Goal: Task Accomplishment & Management: Use online tool/utility

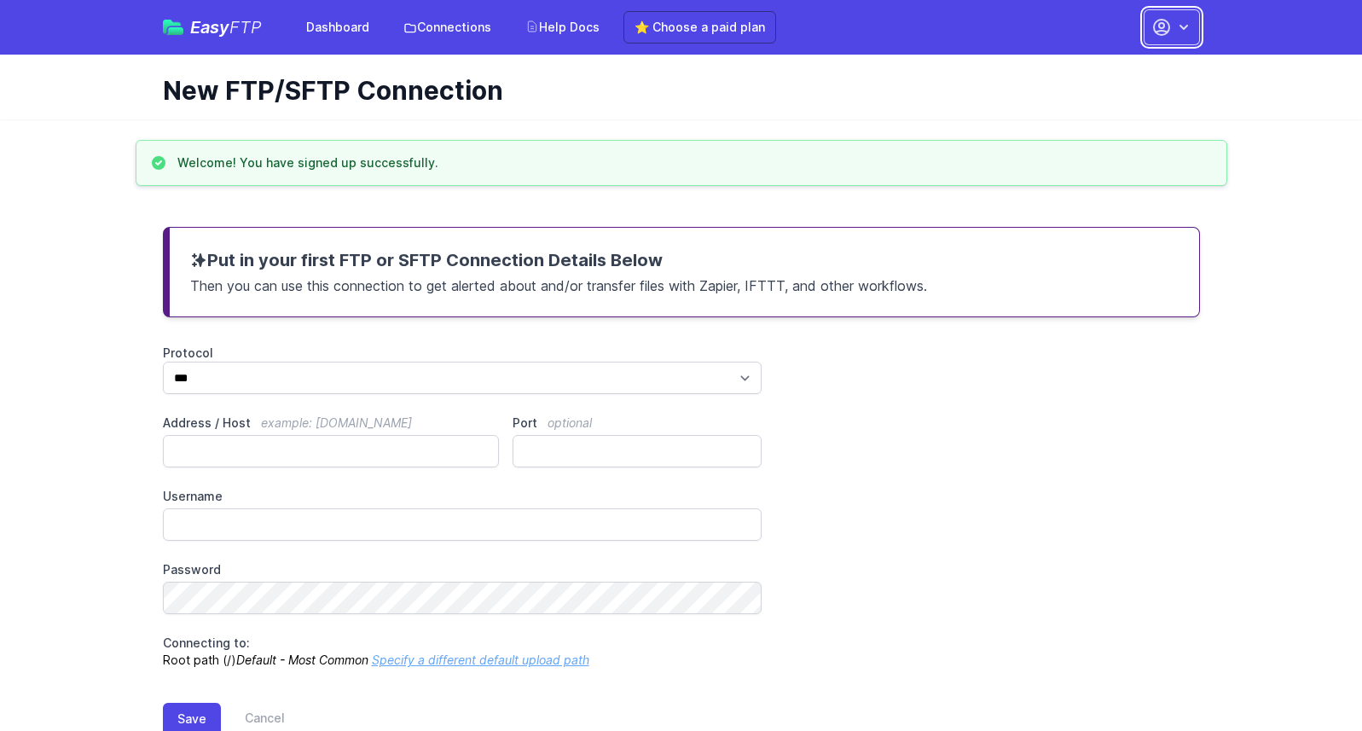
click at [1155, 42] on button "button" at bounding box center [1171, 27] width 56 height 36
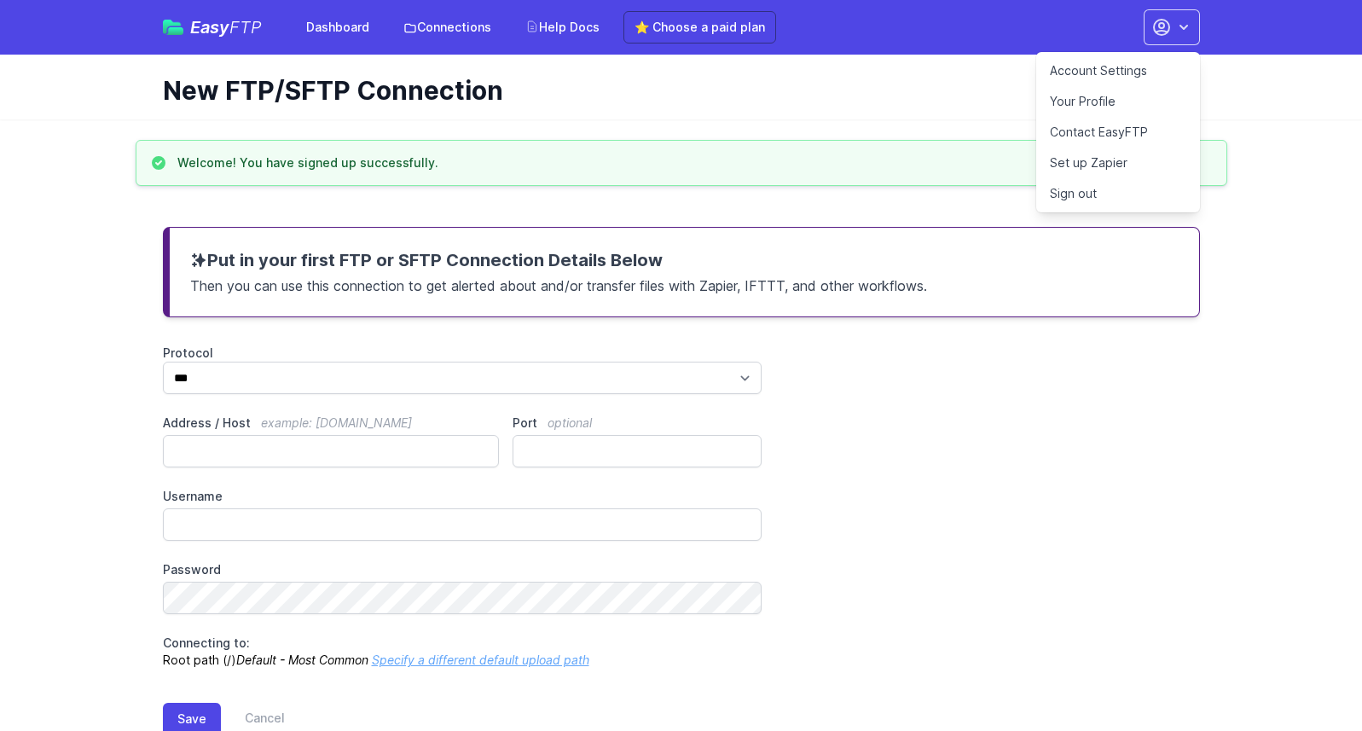
click at [1053, 129] on link "Contact EasyFTP" at bounding box center [1118, 132] width 164 height 31
click at [452, 119] on div "Easy FTP Dashboard Connections Help Docs ⭐ Choose a paid plan Account Settings …" at bounding box center [681, 391] width 1362 height 783
click at [1183, 35] on icon "button" at bounding box center [1183, 27] width 17 height 17
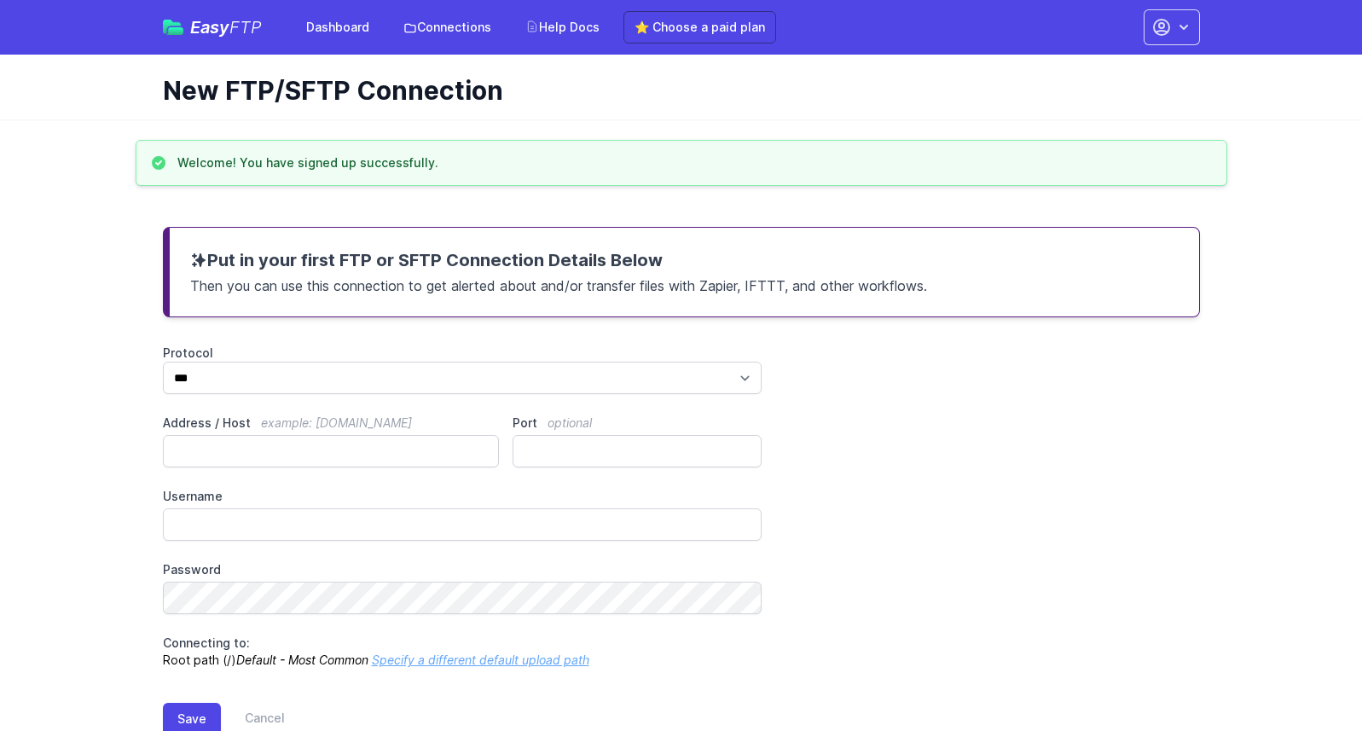
click at [678, 90] on h1 "New FTP/SFTP Connection" at bounding box center [674, 90] width 1023 height 31
click at [393, 23] on link "Connections" at bounding box center [447, 27] width 108 height 31
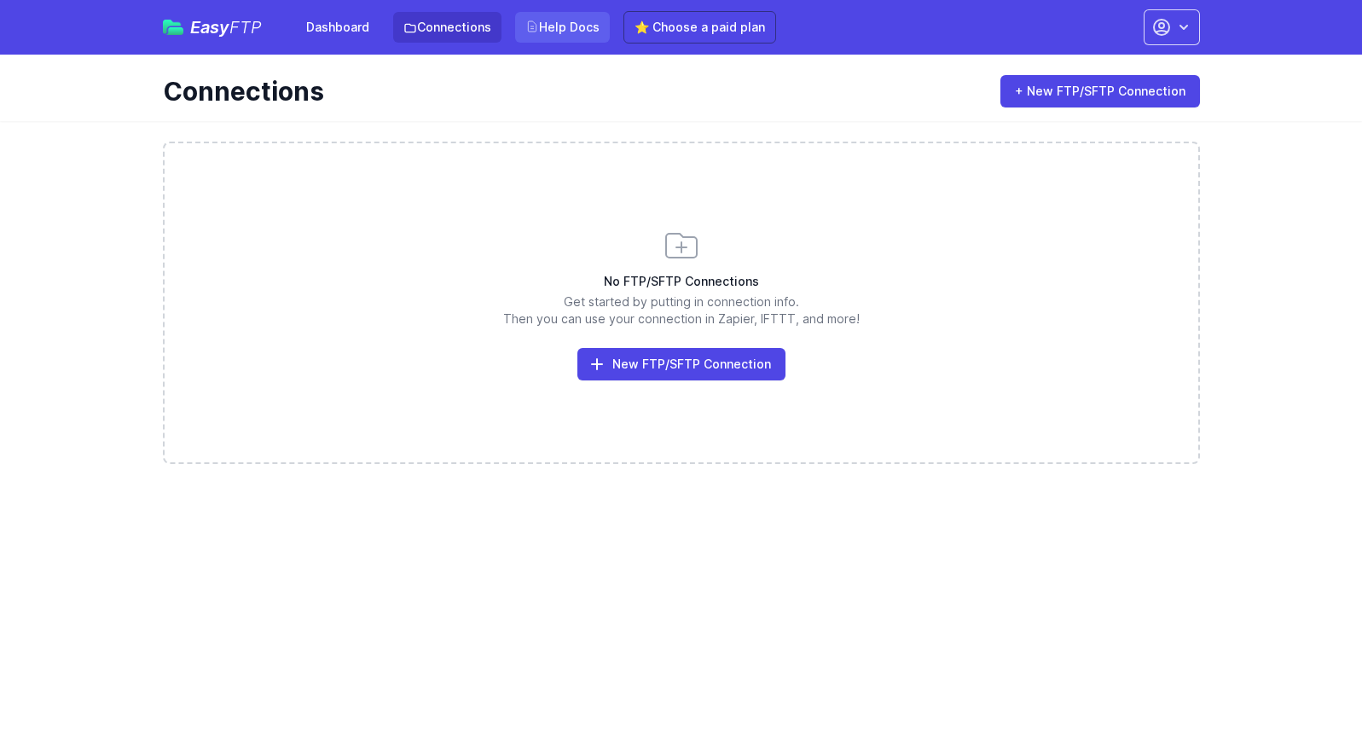
click at [570, 32] on link "Help Docs" at bounding box center [562, 27] width 95 height 31
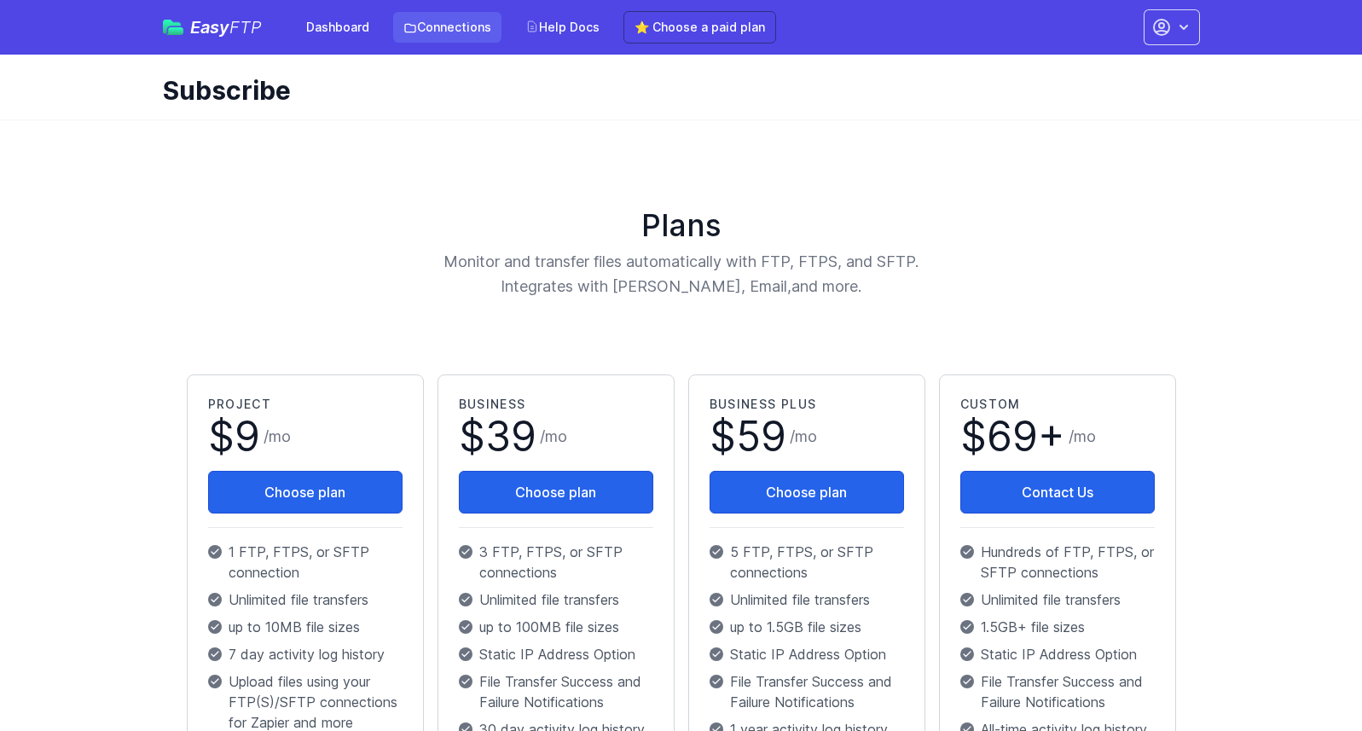
click at [465, 32] on link "Connections" at bounding box center [447, 27] width 108 height 31
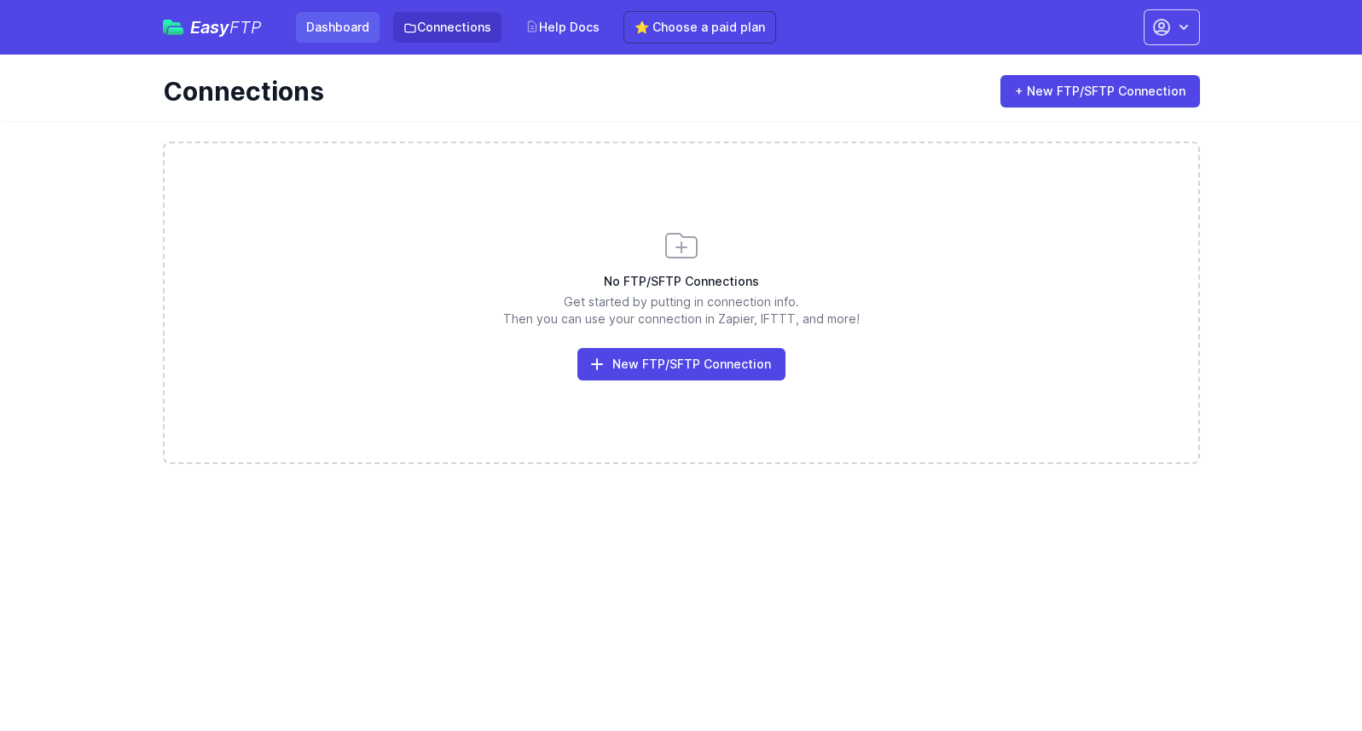
click at [363, 19] on link "Dashboard" at bounding box center [338, 27] width 84 height 31
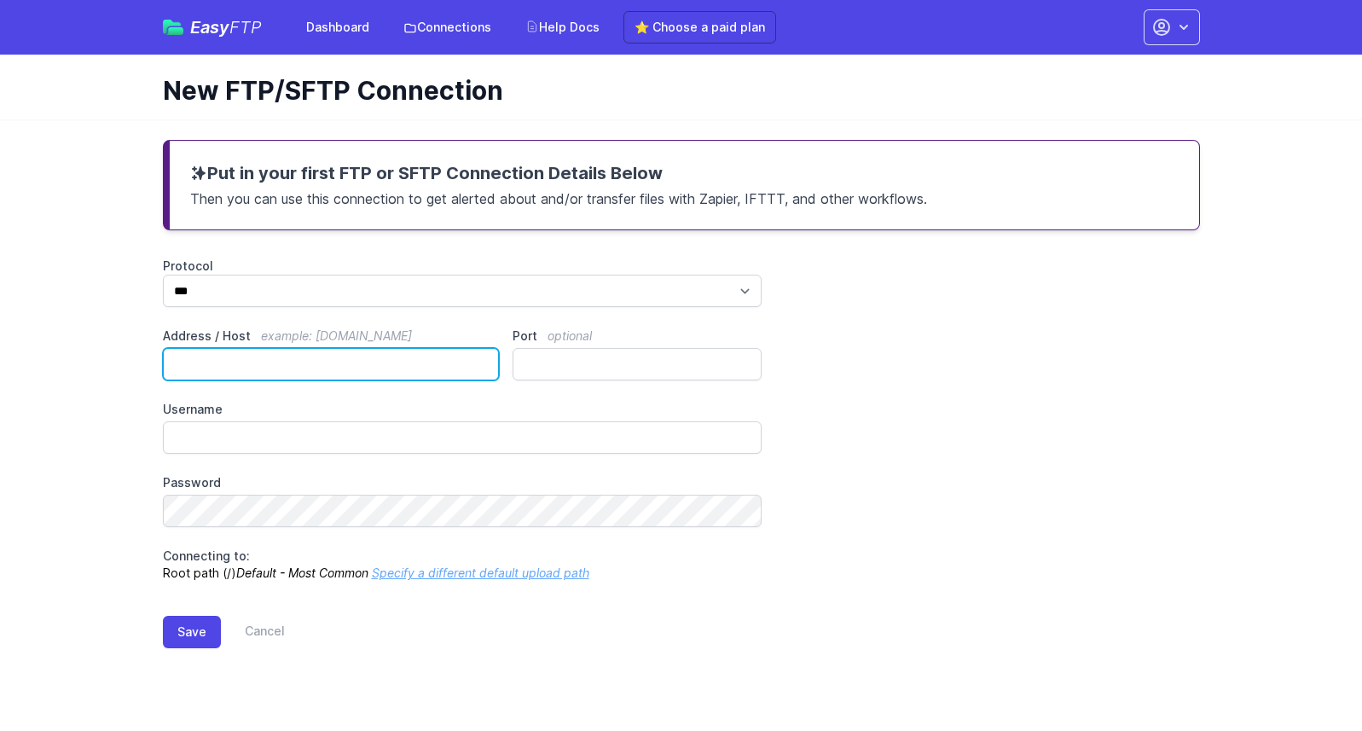
click at [327, 350] on input "Address / Host example: [DOMAIN_NAME]" at bounding box center [331, 364] width 337 height 32
type input "**********"
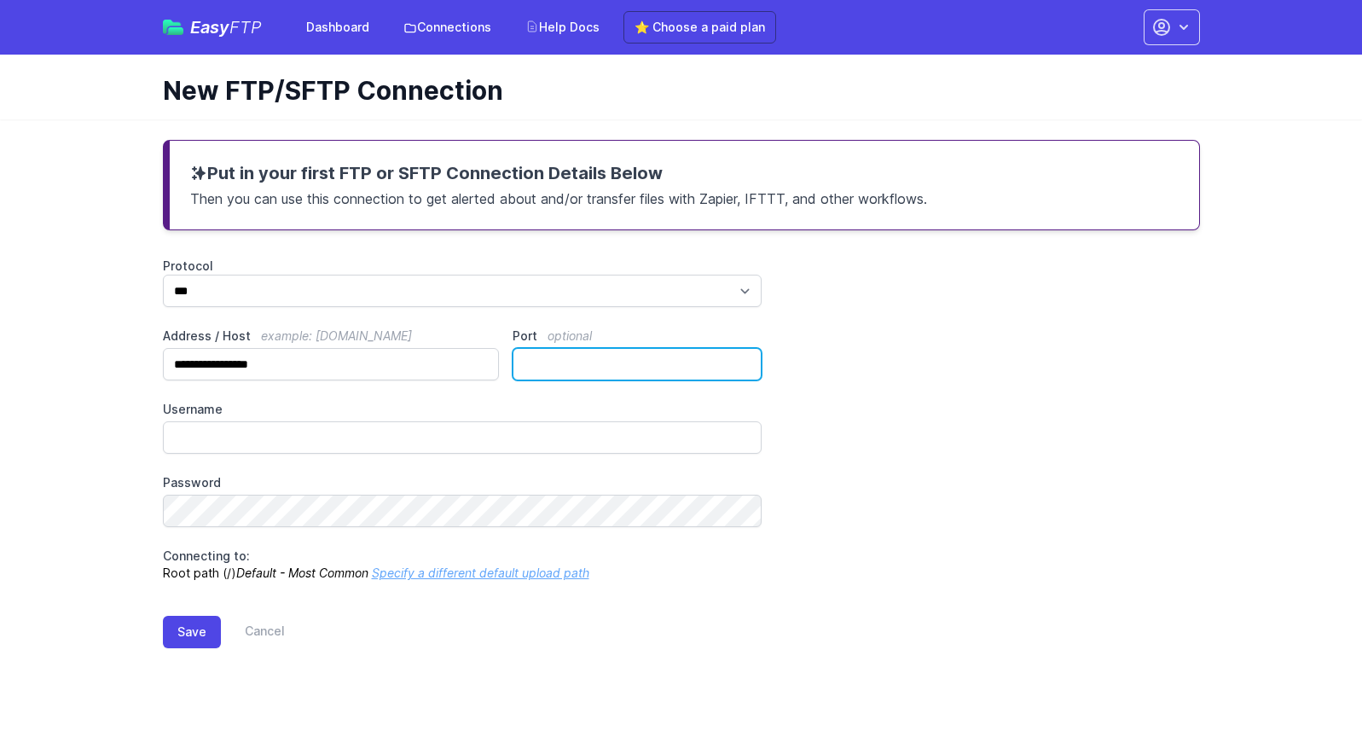
type input "**"
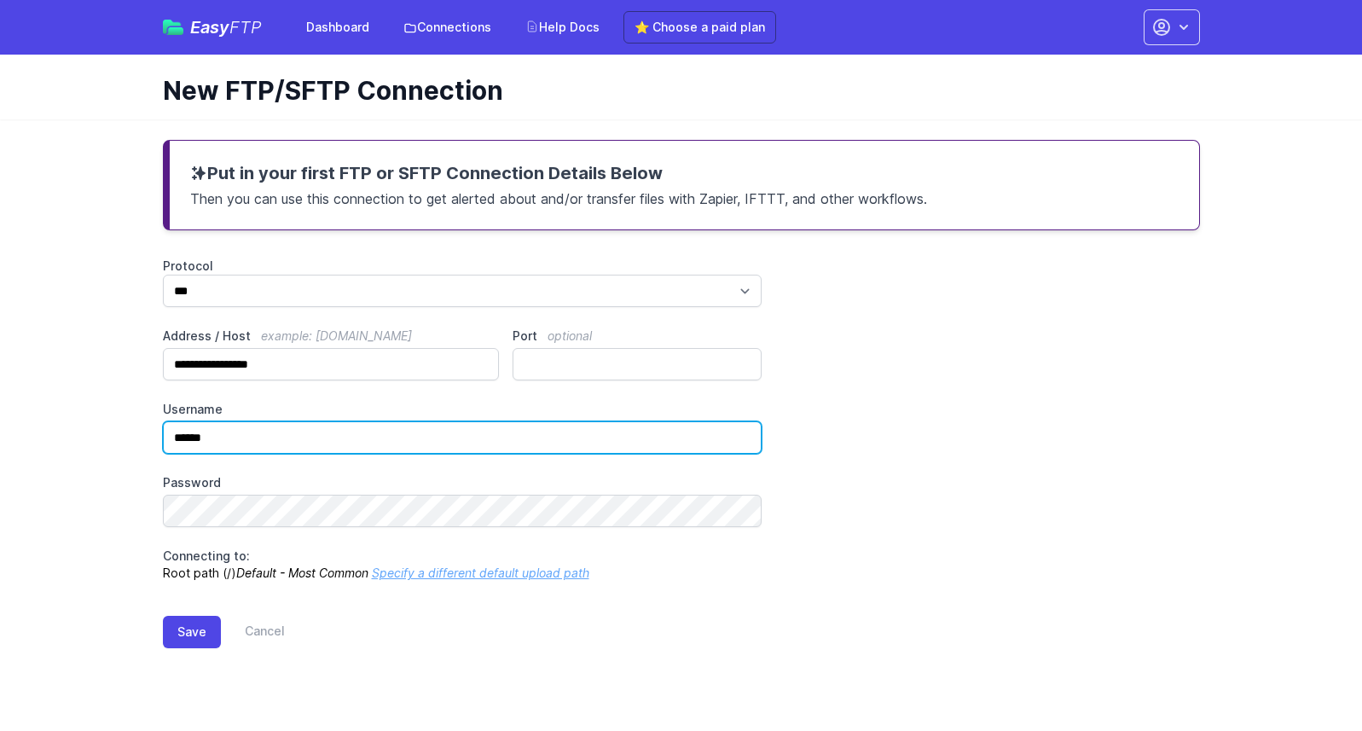
type input "******"
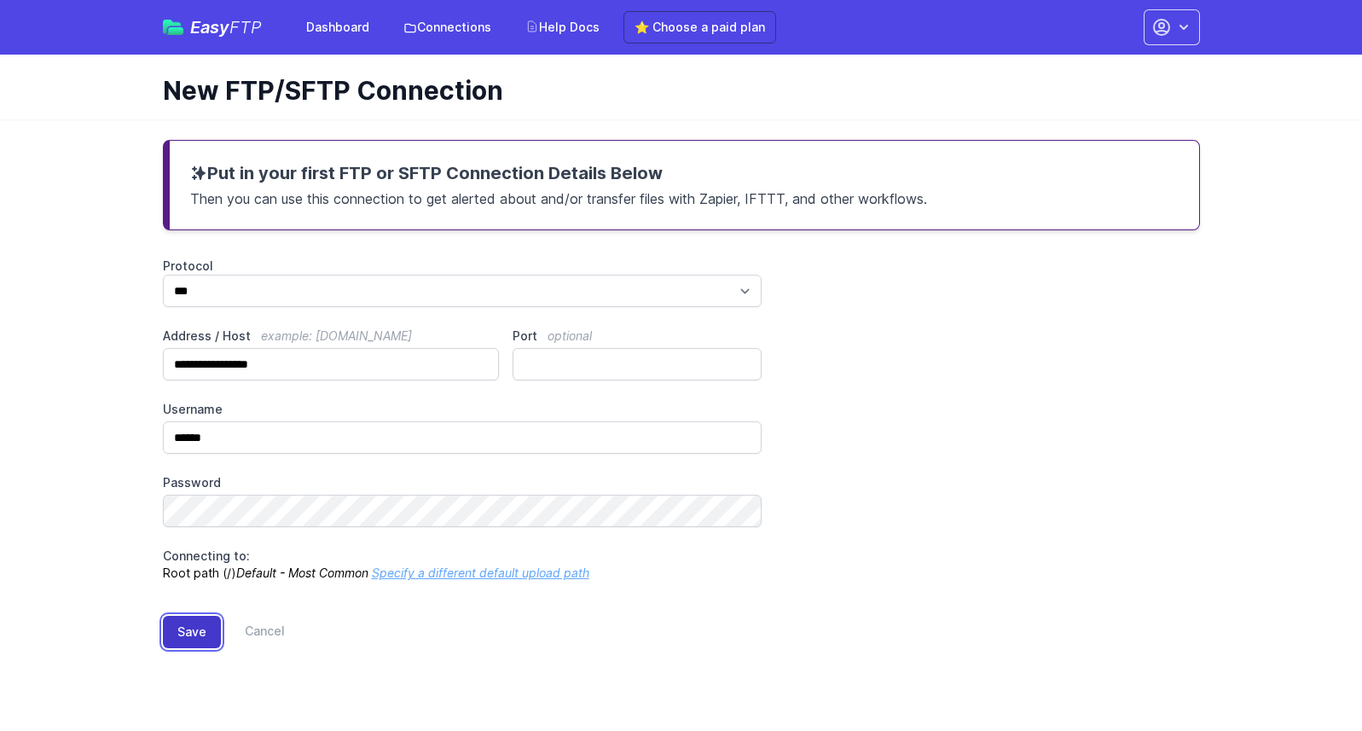
click at [197, 635] on button "Save" at bounding box center [192, 632] width 58 height 32
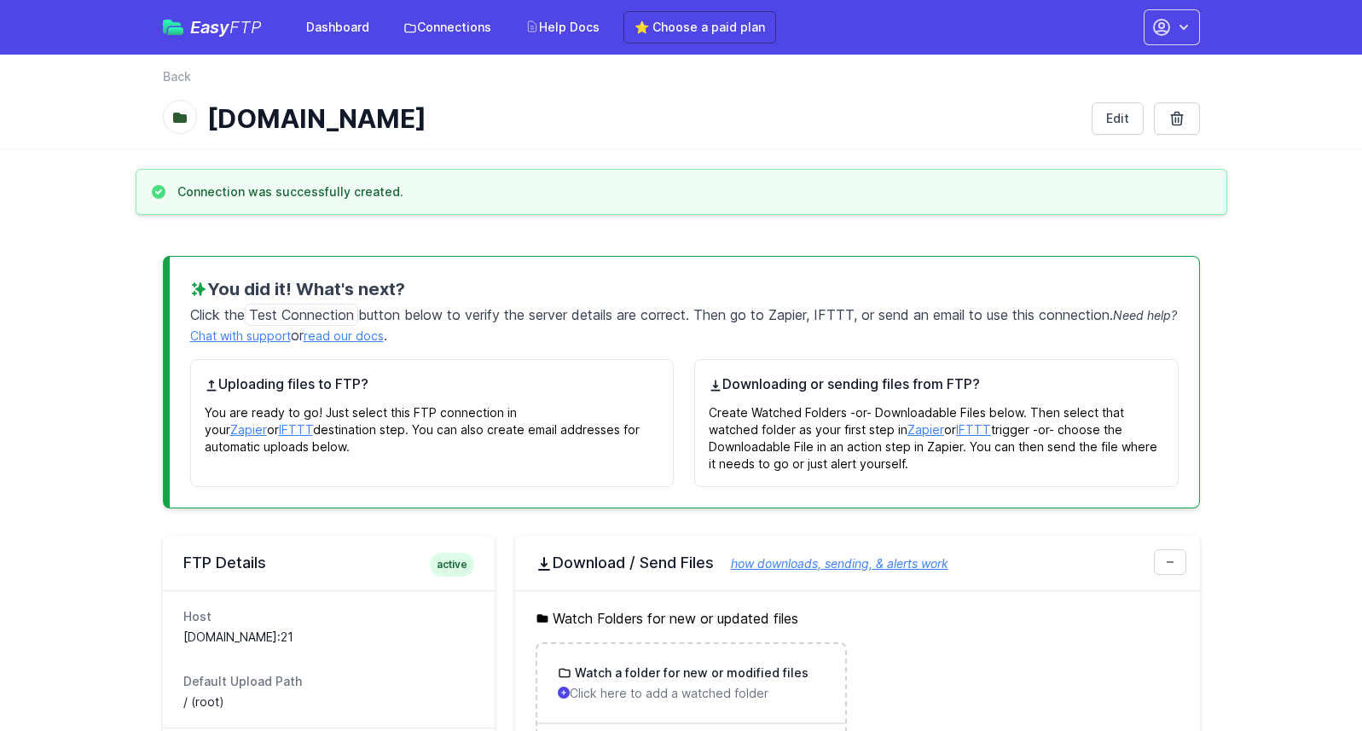
click at [252, 337] on link "Chat with support" at bounding box center [240, 335] width 101 height 14
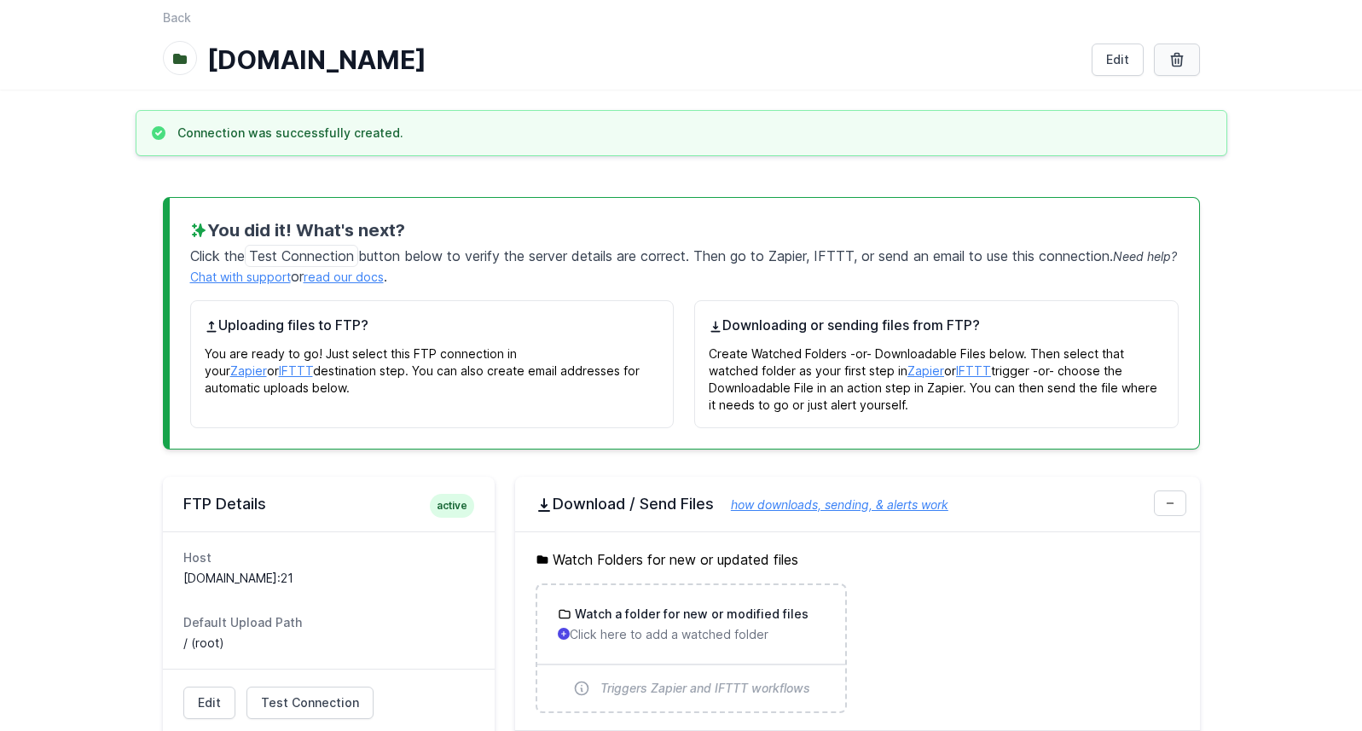
scroll to position [42, 0]
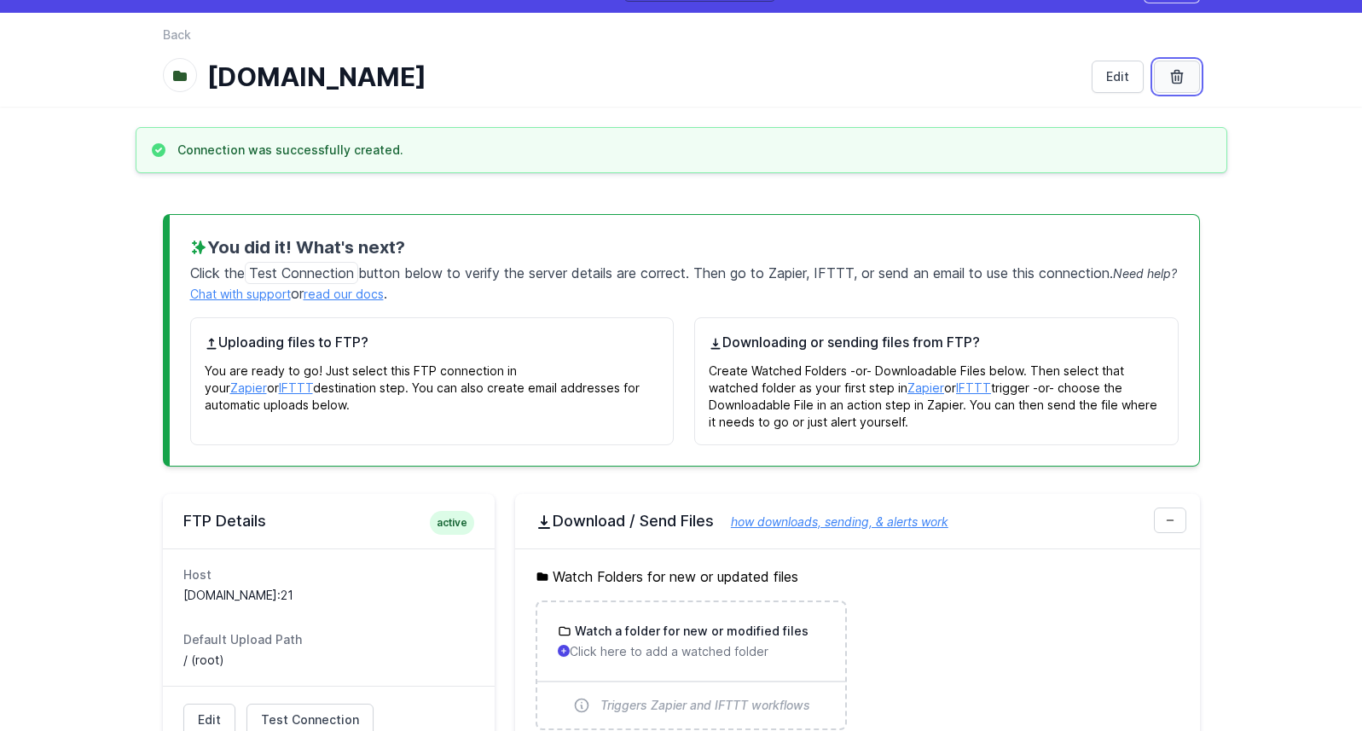
click at [1185, 85] on link at bounding box center [1177, 77] width 46 height 32
